Goal: Transaction & Acquisition: Purchase product/service

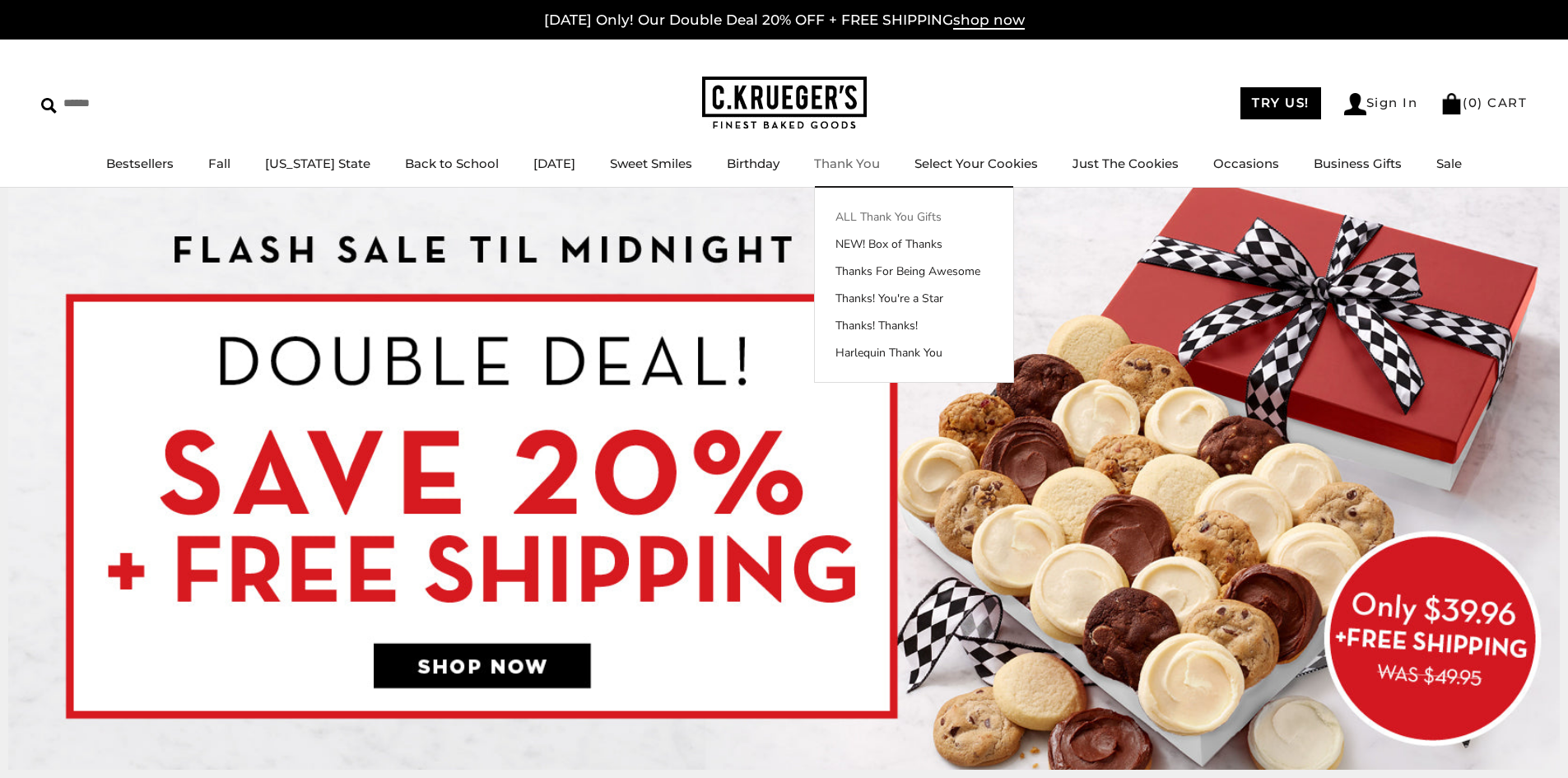
click at [874, 209] on link "ALL Thank You Gifts" at bounding box center [913, 217] width 198 height 17
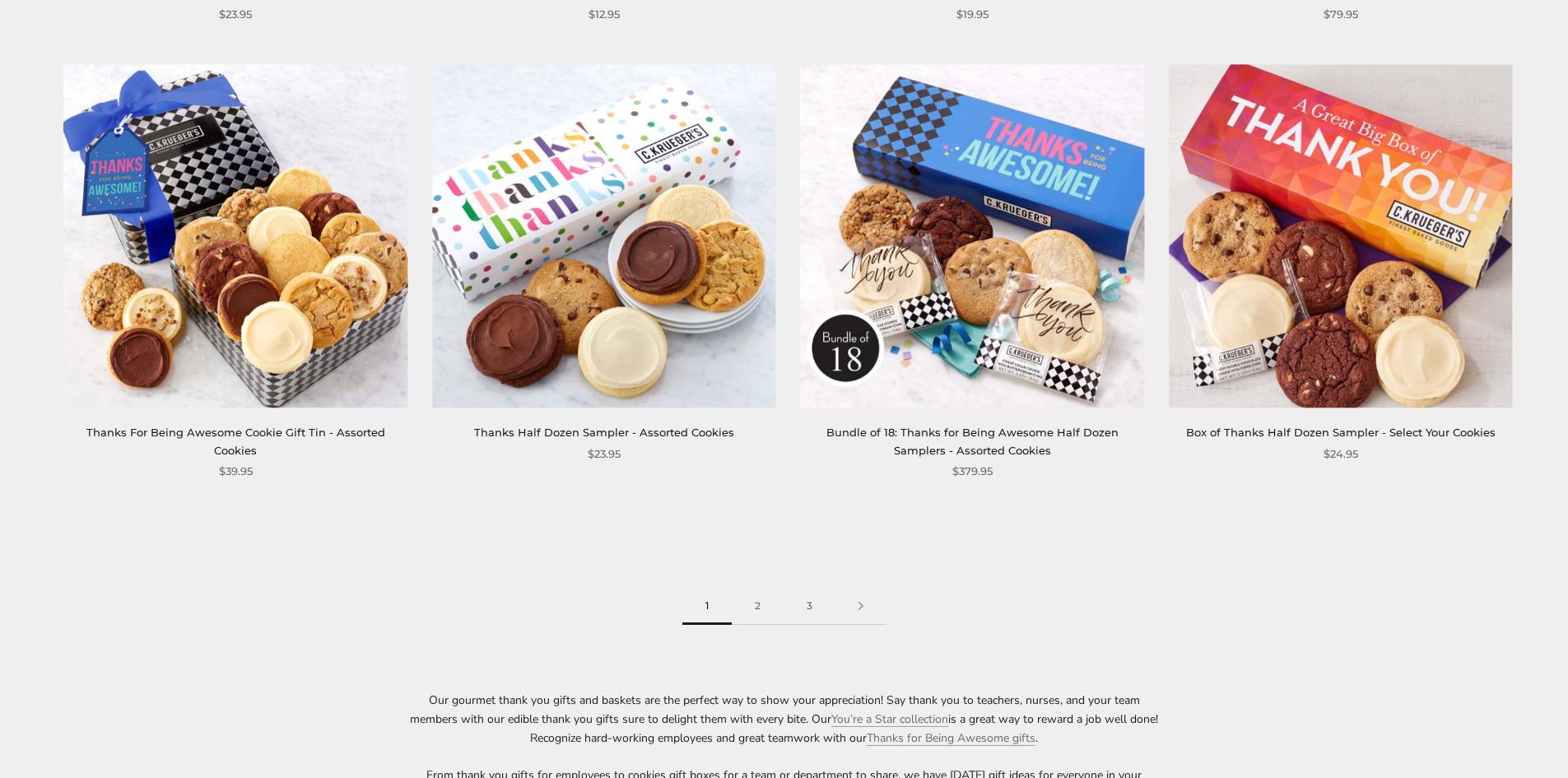
scroll to position [2552, 0]
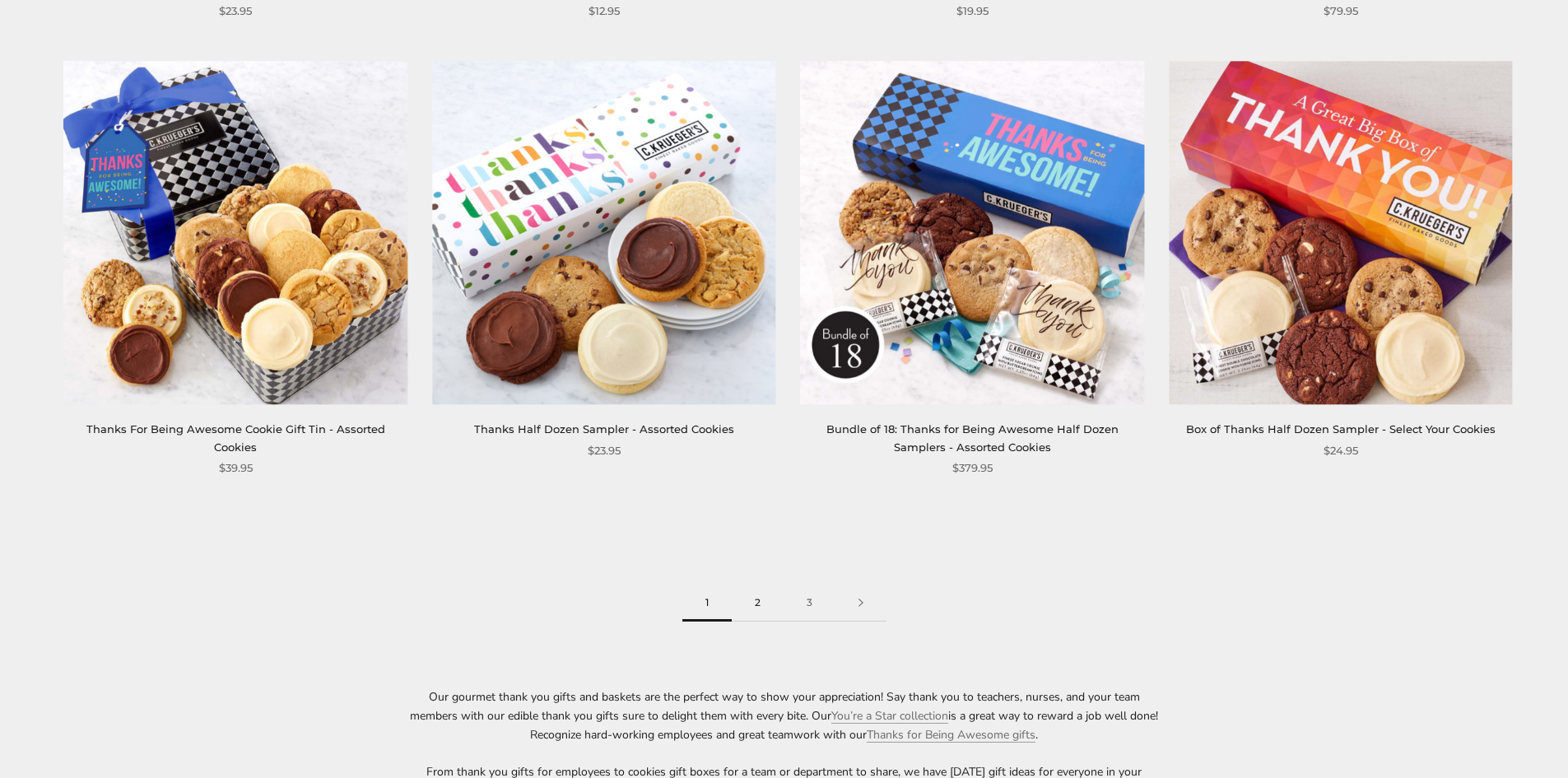
click at [763, 605] on link "2" at bounding box center [757, 602] width 52 height 37
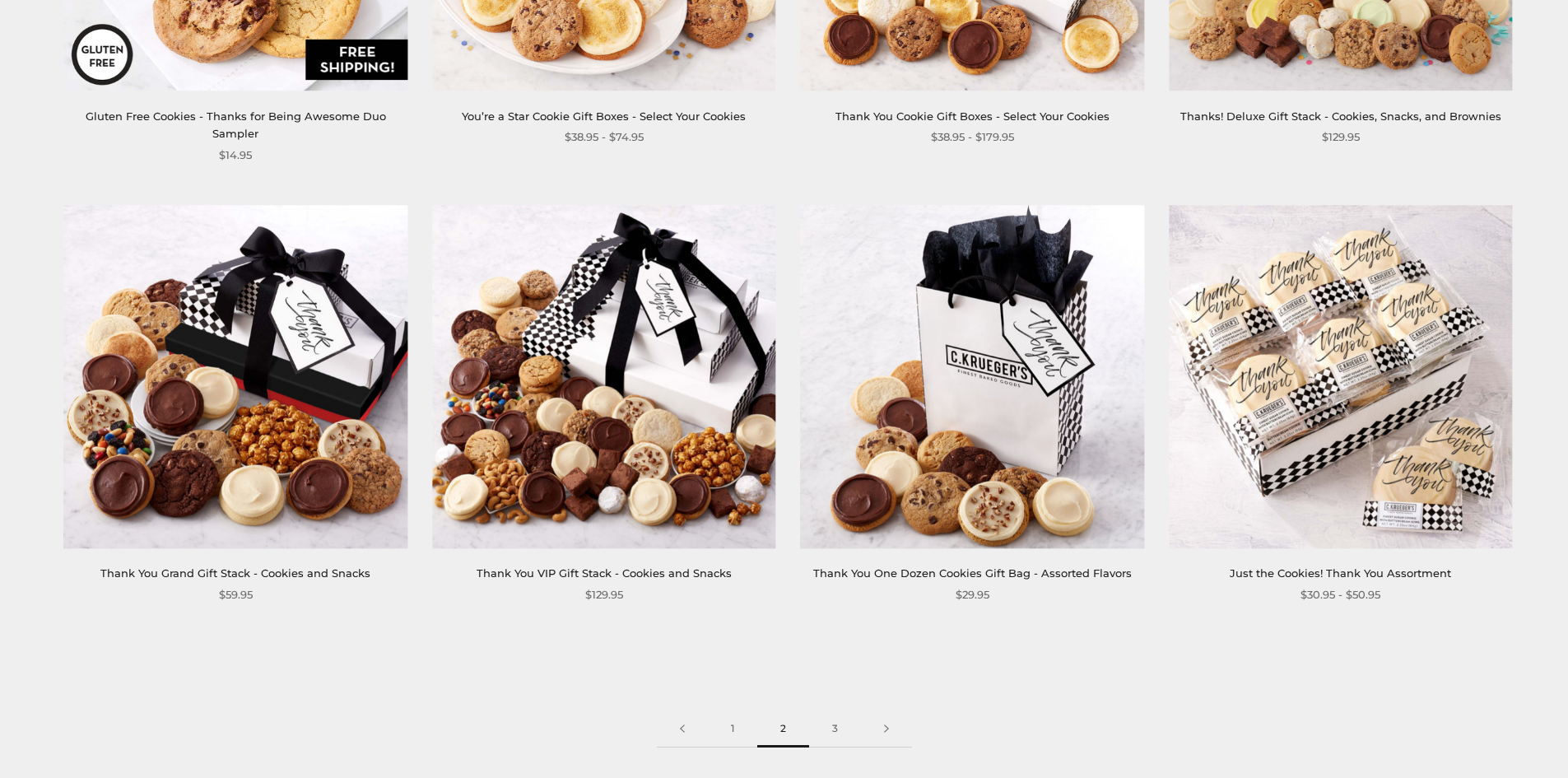
scroll to position [2469, 0]
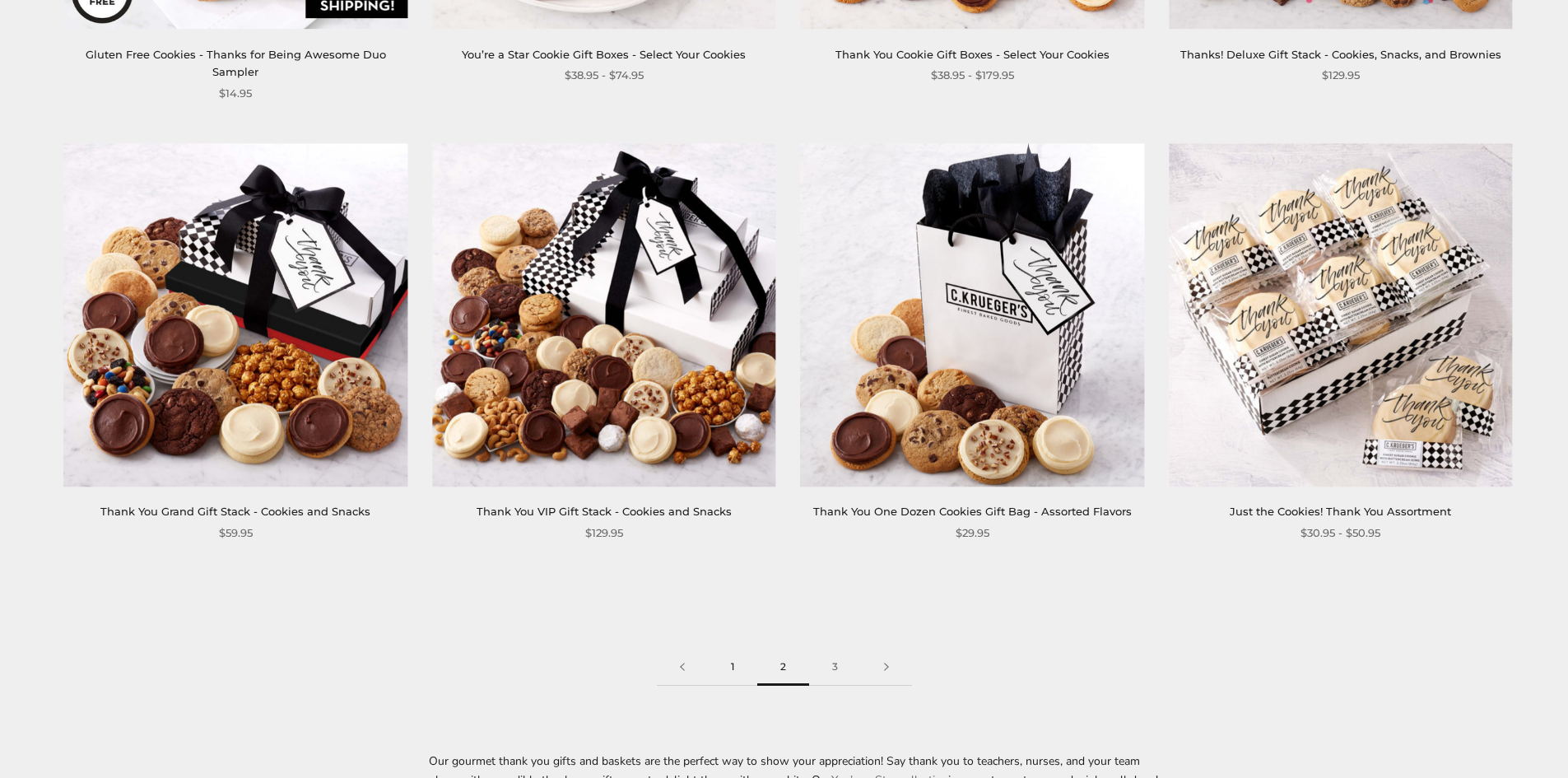
click at [734, 652] on link "1" at bounding box center [732, 667] width 50 height 37
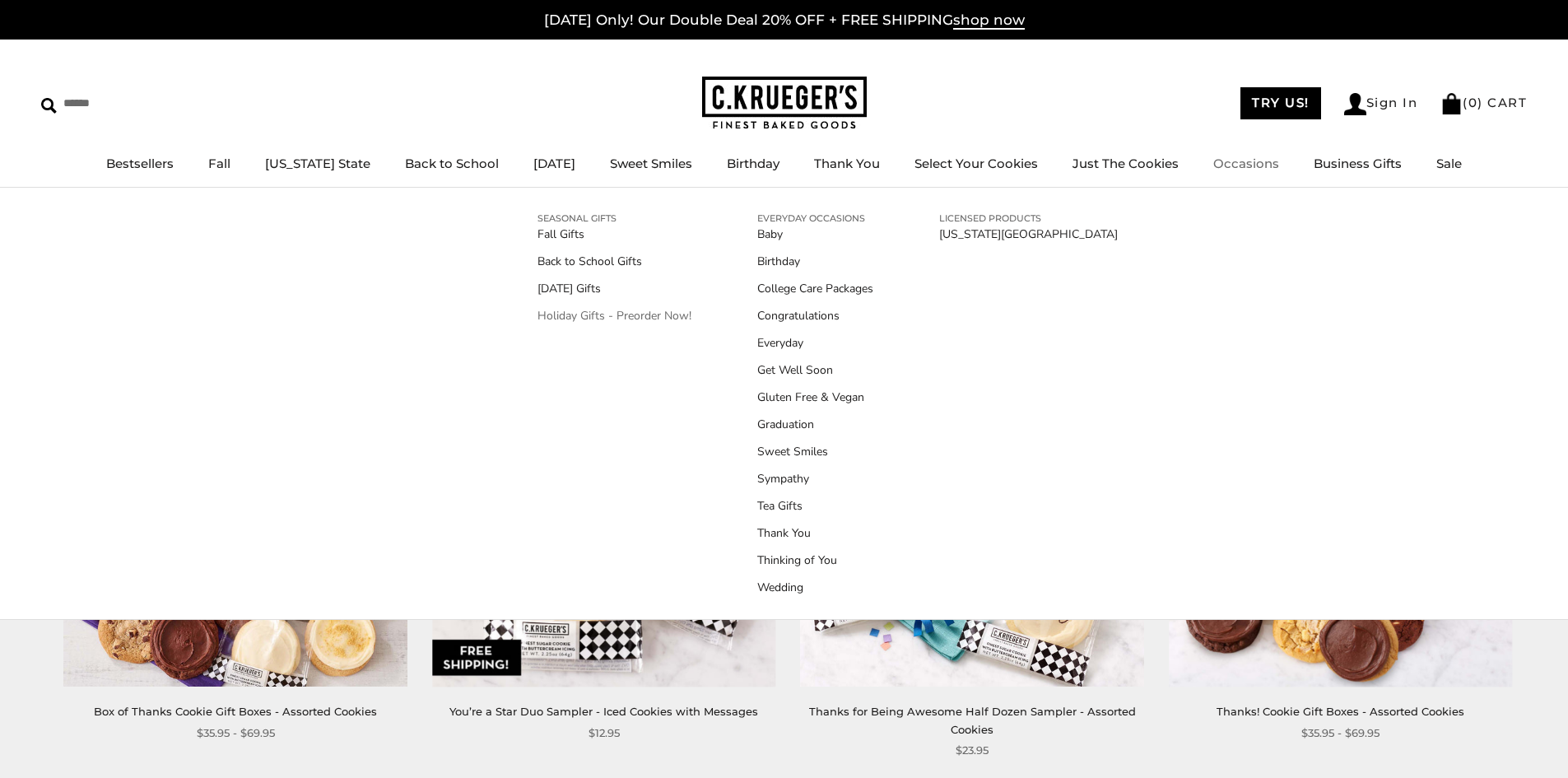
click at [665, 309] on link "Holiday Gifts - Preorder Now!" at bounding box center [615, 316] width 154 height 17
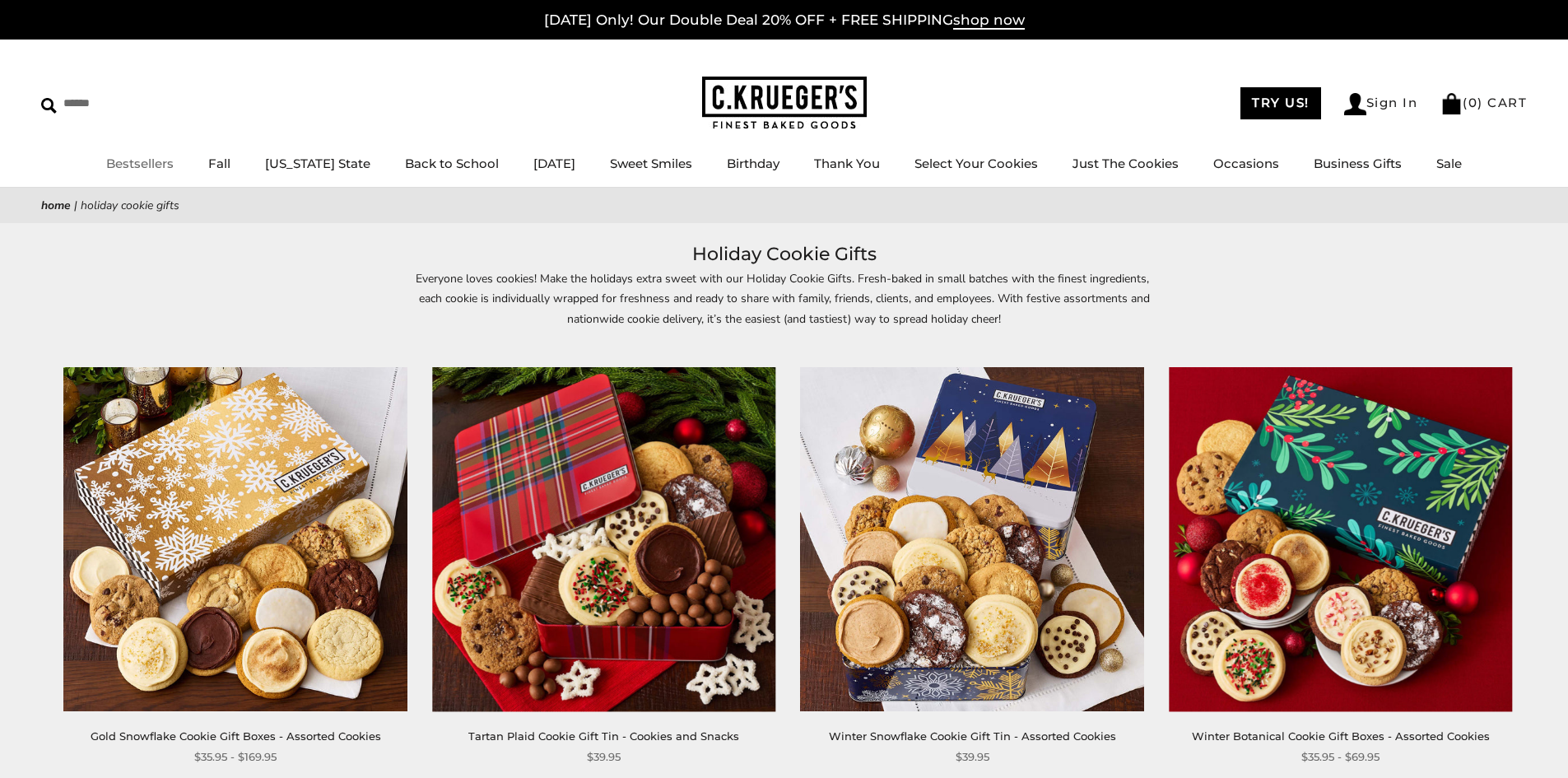
click at [136, 167] on link "Bestsellers" at bounding box center [140, 163] width 67 height 16
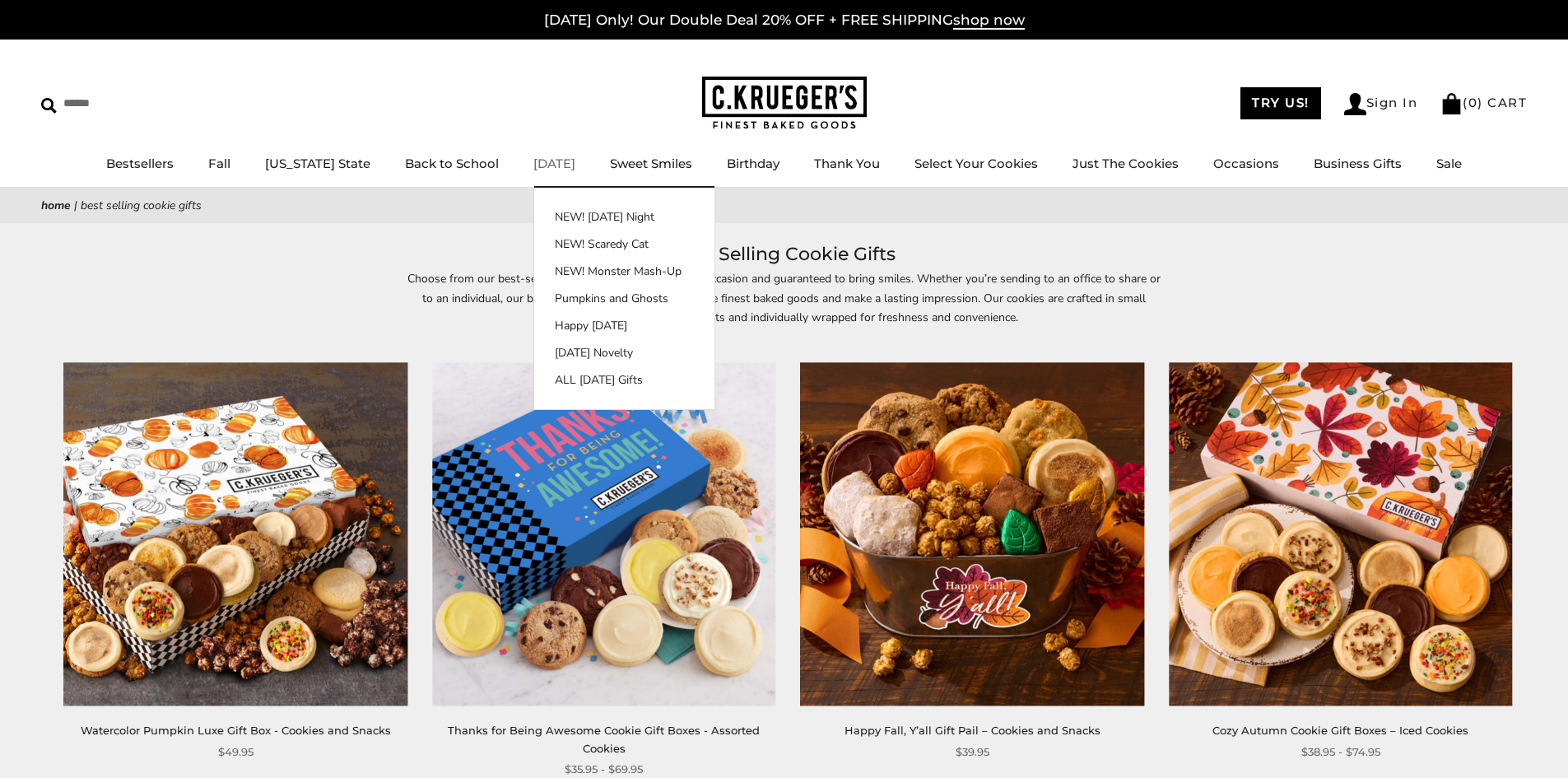
click at [545, 157] on link "[DATE]" at bounding box center [554, 163] width 42 height 16
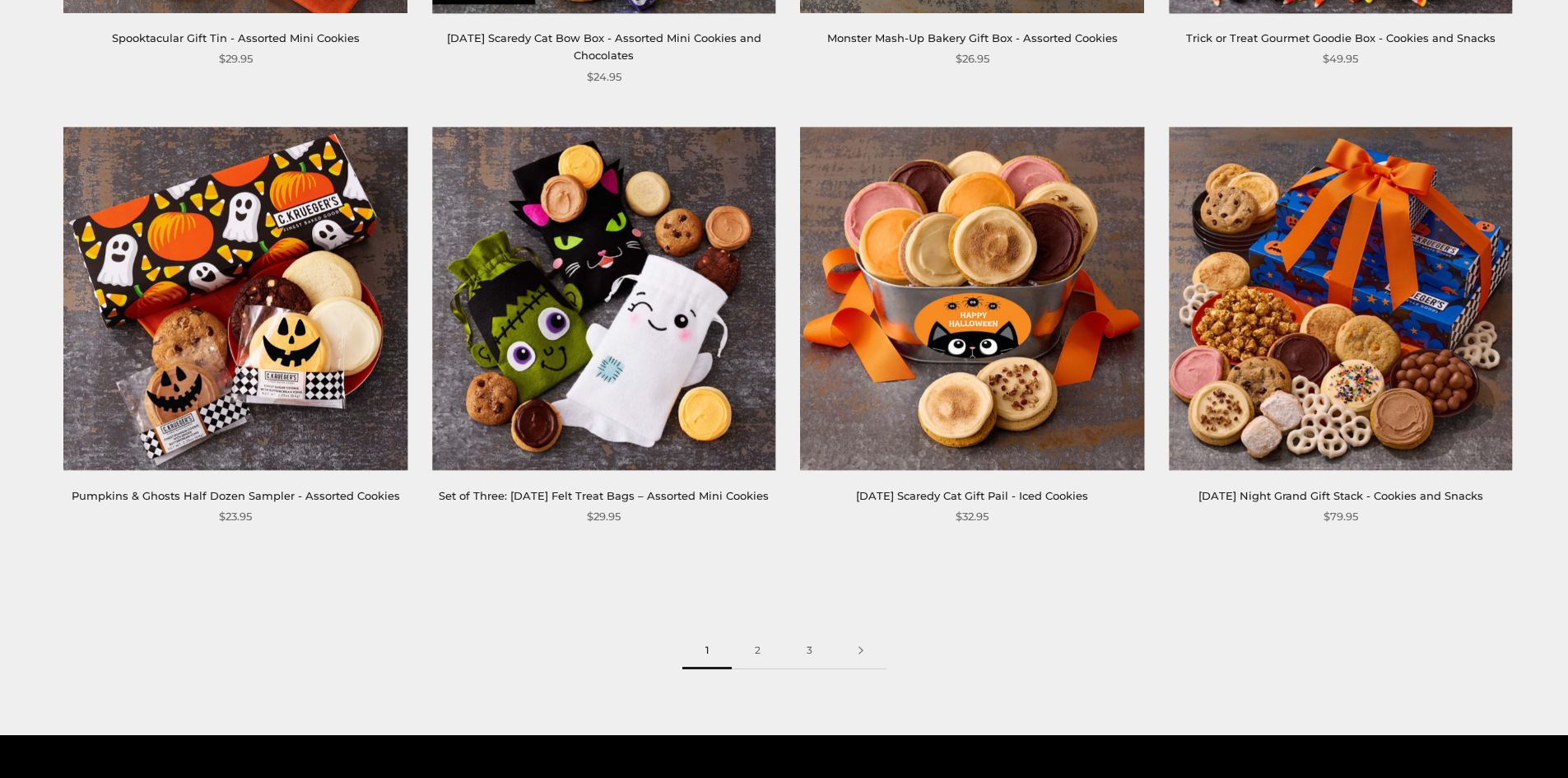
scroll to position [2469, 0]
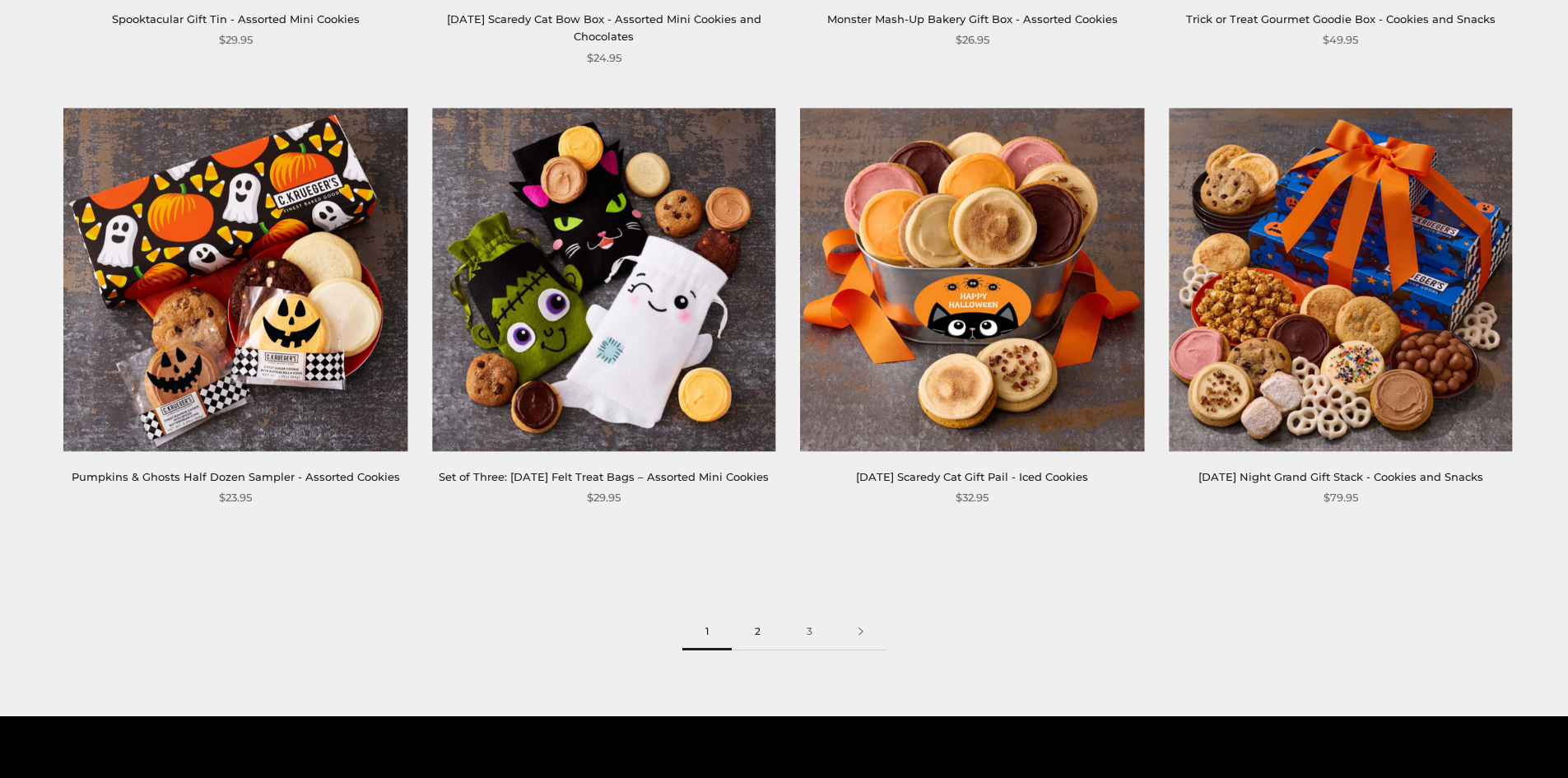
click at [756, 651] on link "2" at bounding box center [757, 631] width 52 height 37
